Goal: Navigation & Orientation: Find specific page/section

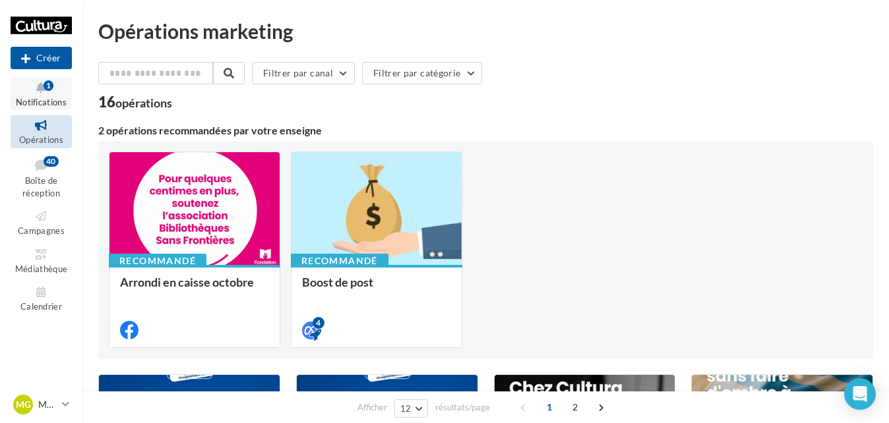
click at [57, 98] on span "Notifications" at bounding box center [41, 102] width 51 height 11
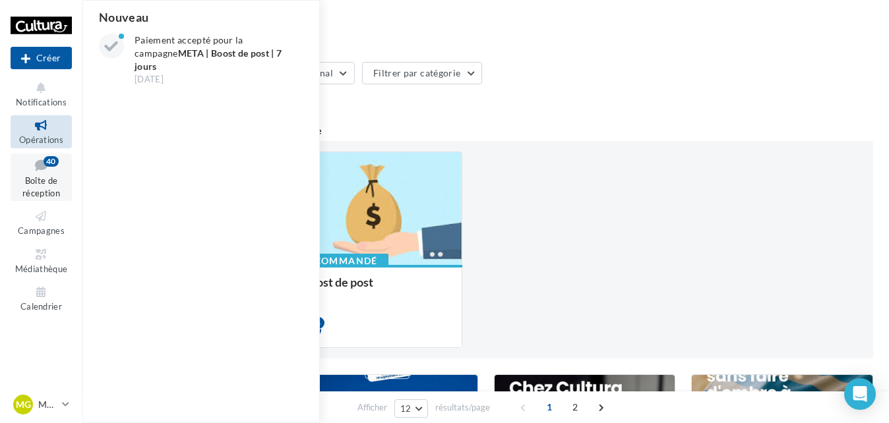
click at [28, 177] on span "Boîte de réception" at bounding box center [41, 186] width 38 height 23
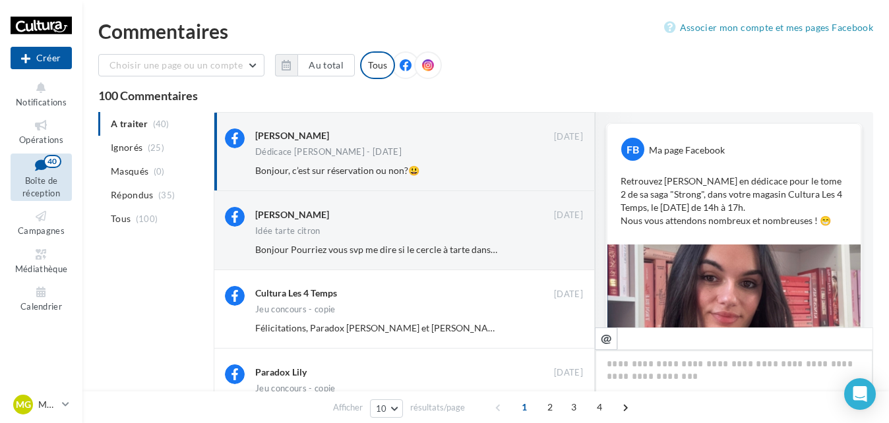
scroll to position [388, 0]
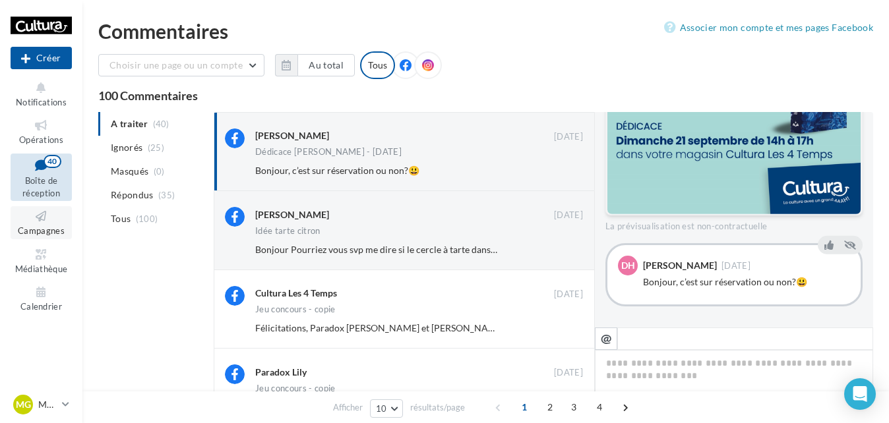
click at [46, 224] on link "Campagnes" at bounding box center [41, 222] width 61 height 32
